Goal: Information Seeking & Learning: Learn about a topic

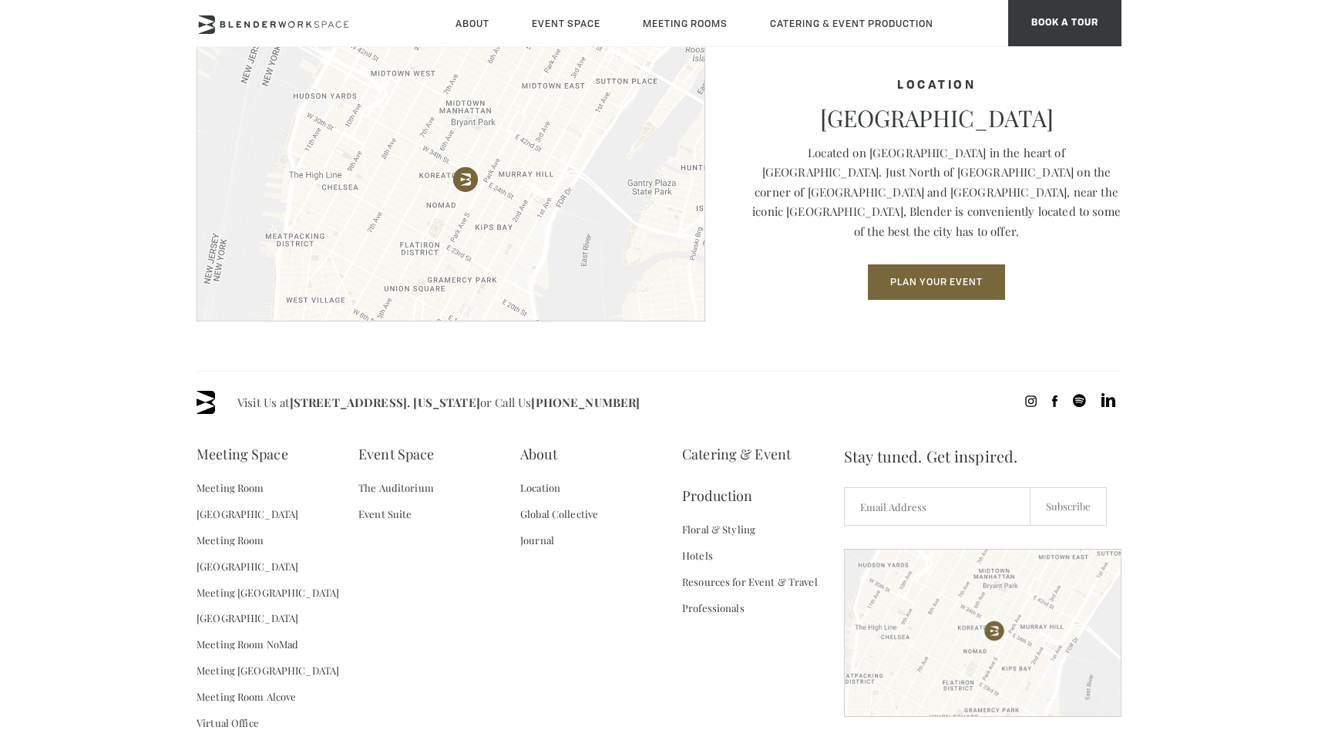
scroll to position [2189, 0]
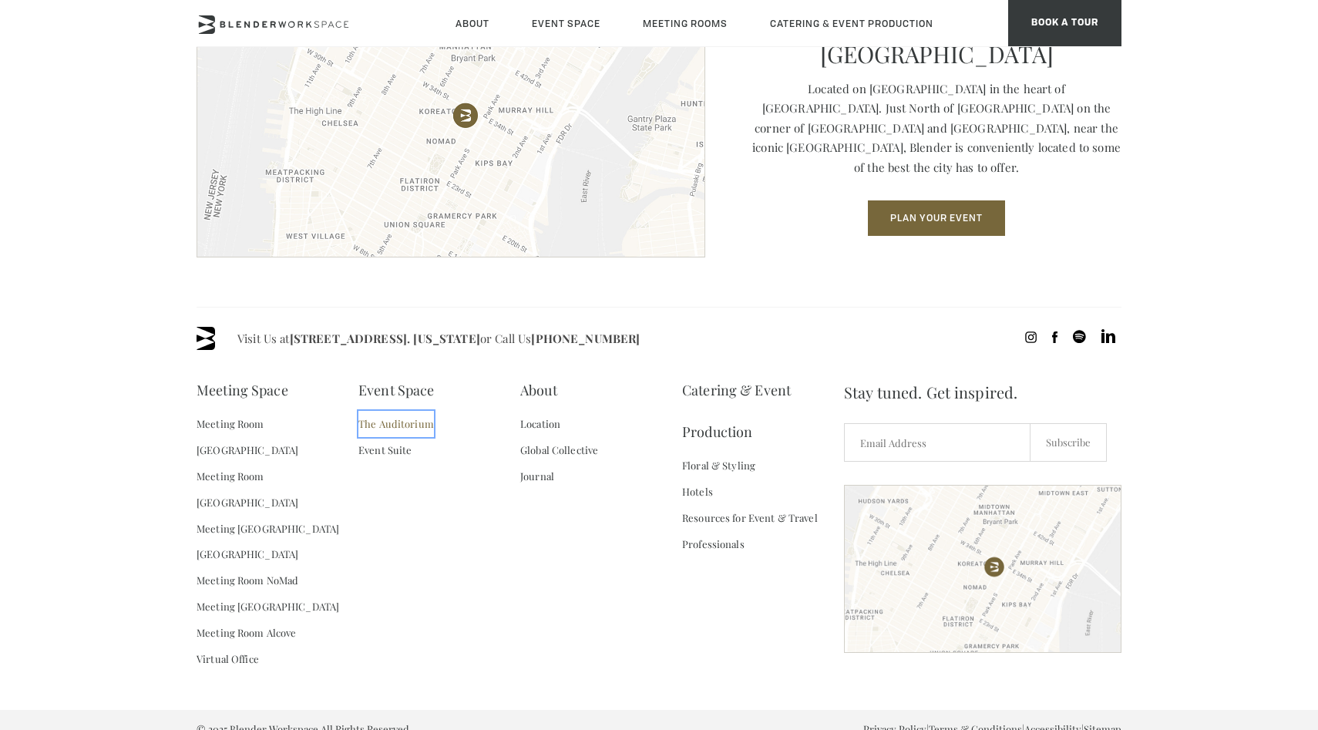
click at [385, 420] on link "The Auditorium" at bounding box center [396, 424] width 76 height 26
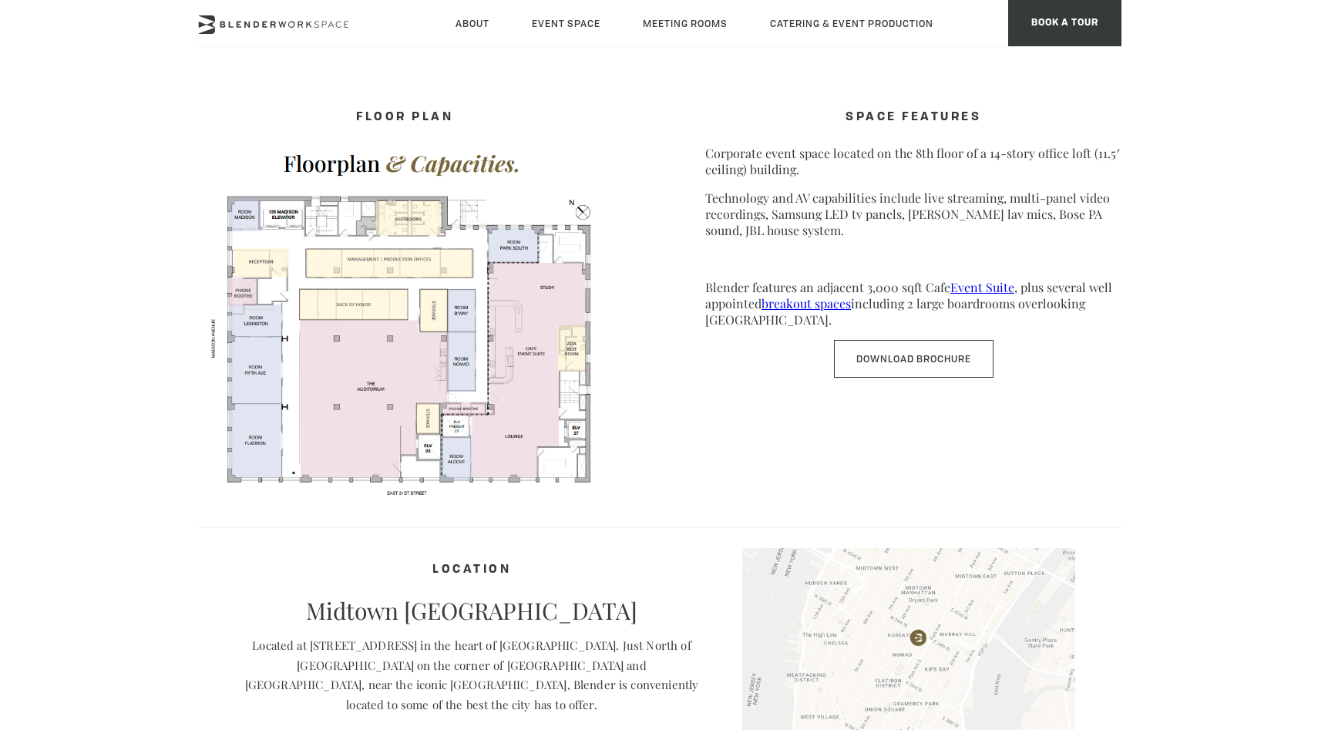
scroll to position [753, 0]
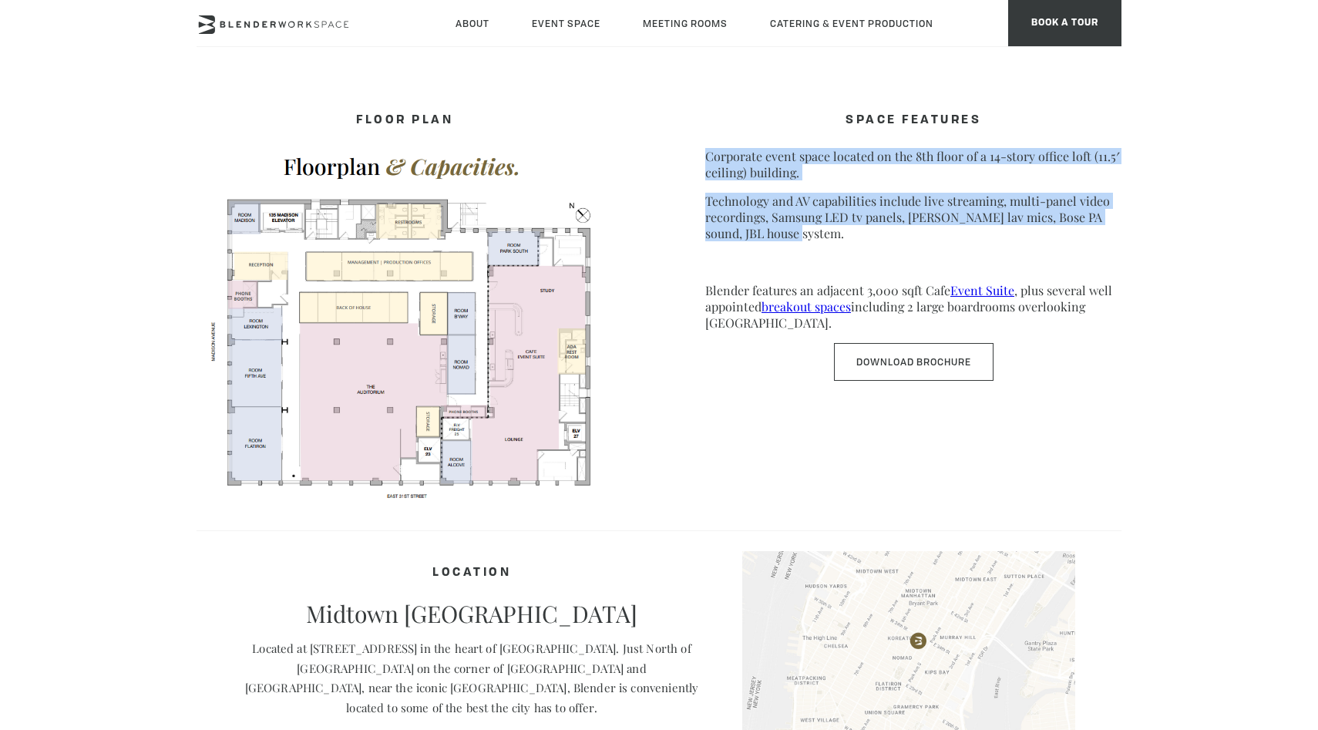
drag, startPoint x: 808, startPoint y: 230, endPoint x: 684, endPoint y: 161, distance: 142.1
click at [684, 161] on div "FLOOR PLAN SPACE FEATURES Corporate event space located on the 8th floor of a 1…" at bounding box center [659, 298] width 925 height 415
copy div "Corporate event space located on the 8th floor of a 14-story office loft (11.5′…"
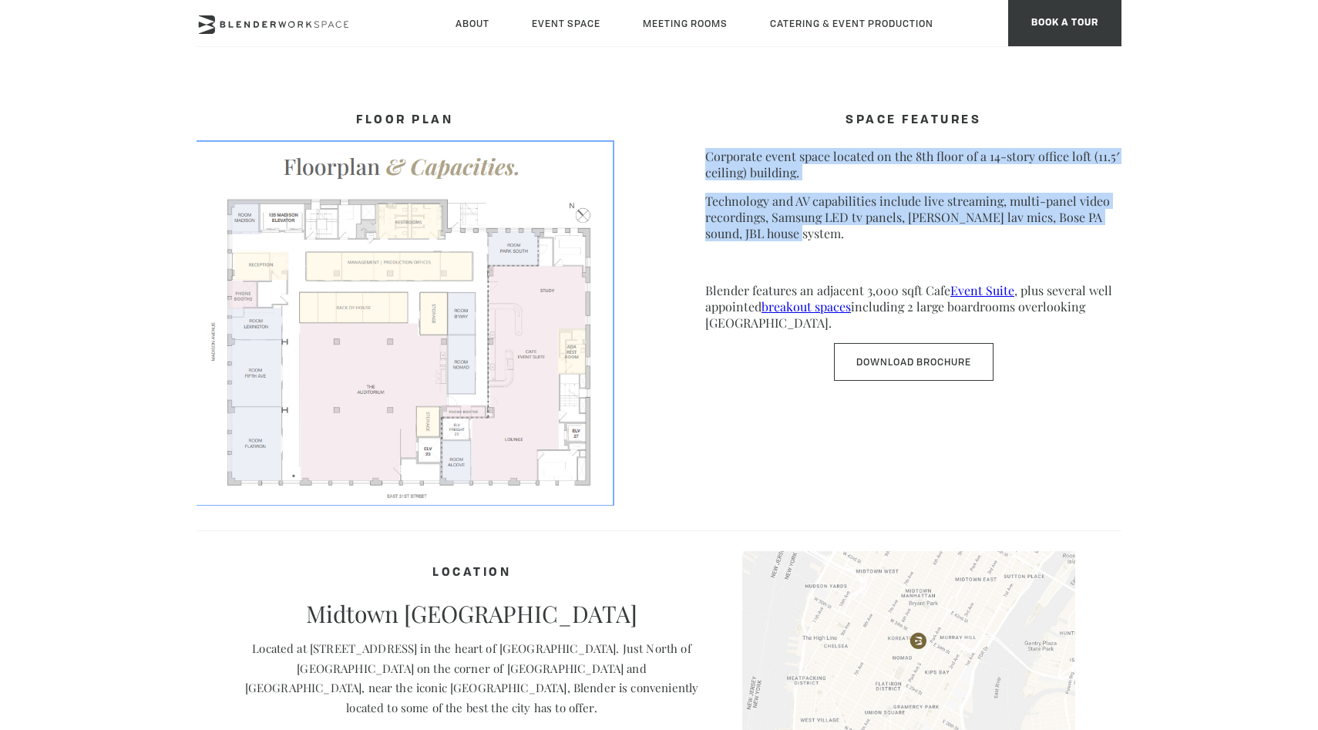
click at [447, 356] on img at bounding box center [405, 322] width 416 height 361
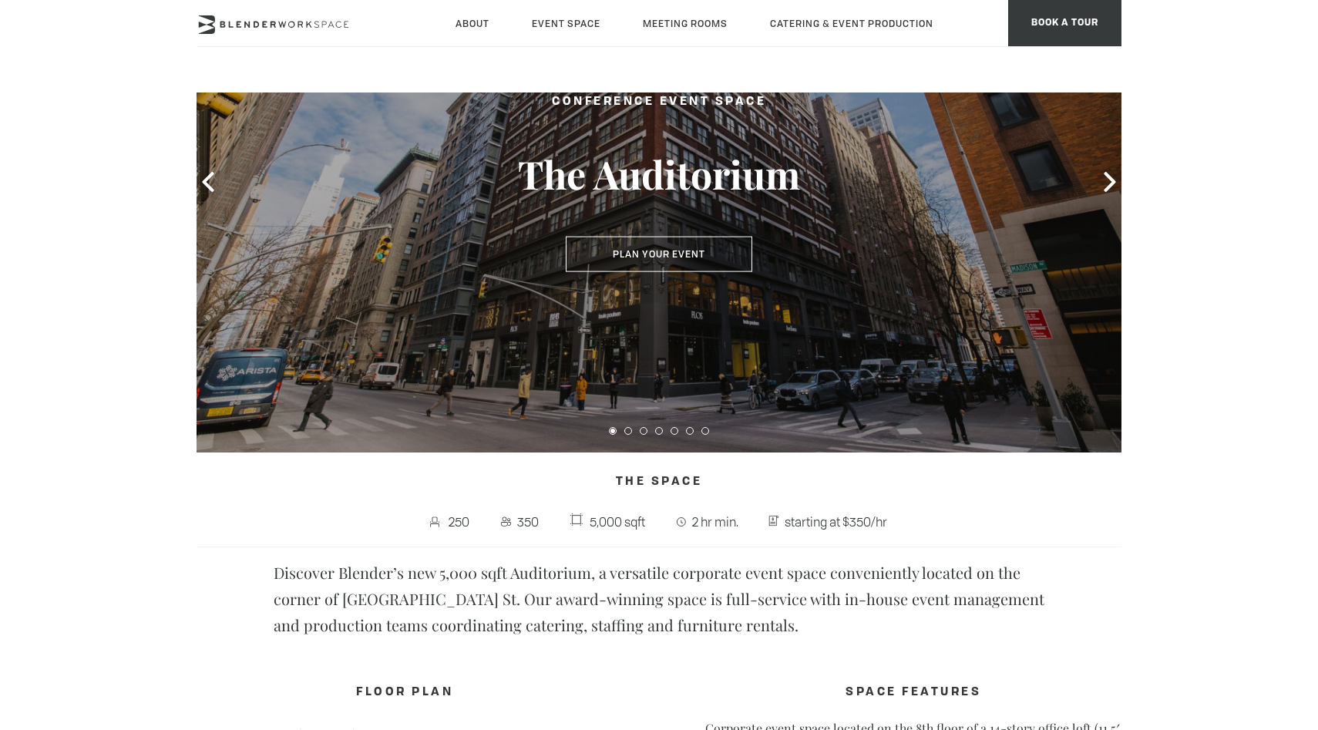
scroll to position [130, 0]
